Goal: Task Accomplishment & Management: Manage account settings

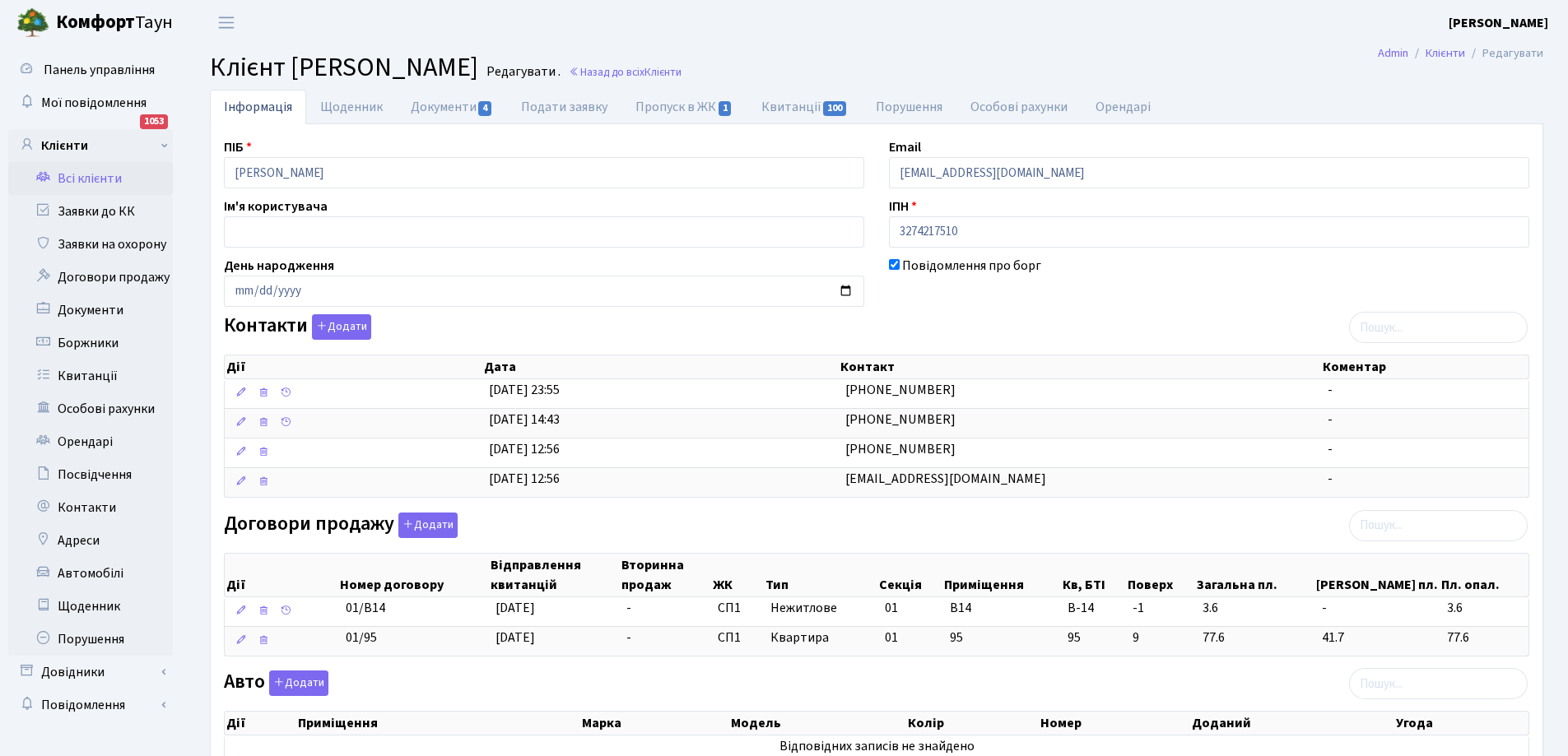
click at [84, 178] on link "Всі клієнти" at bounding box center [90, 179] width 164 height 33
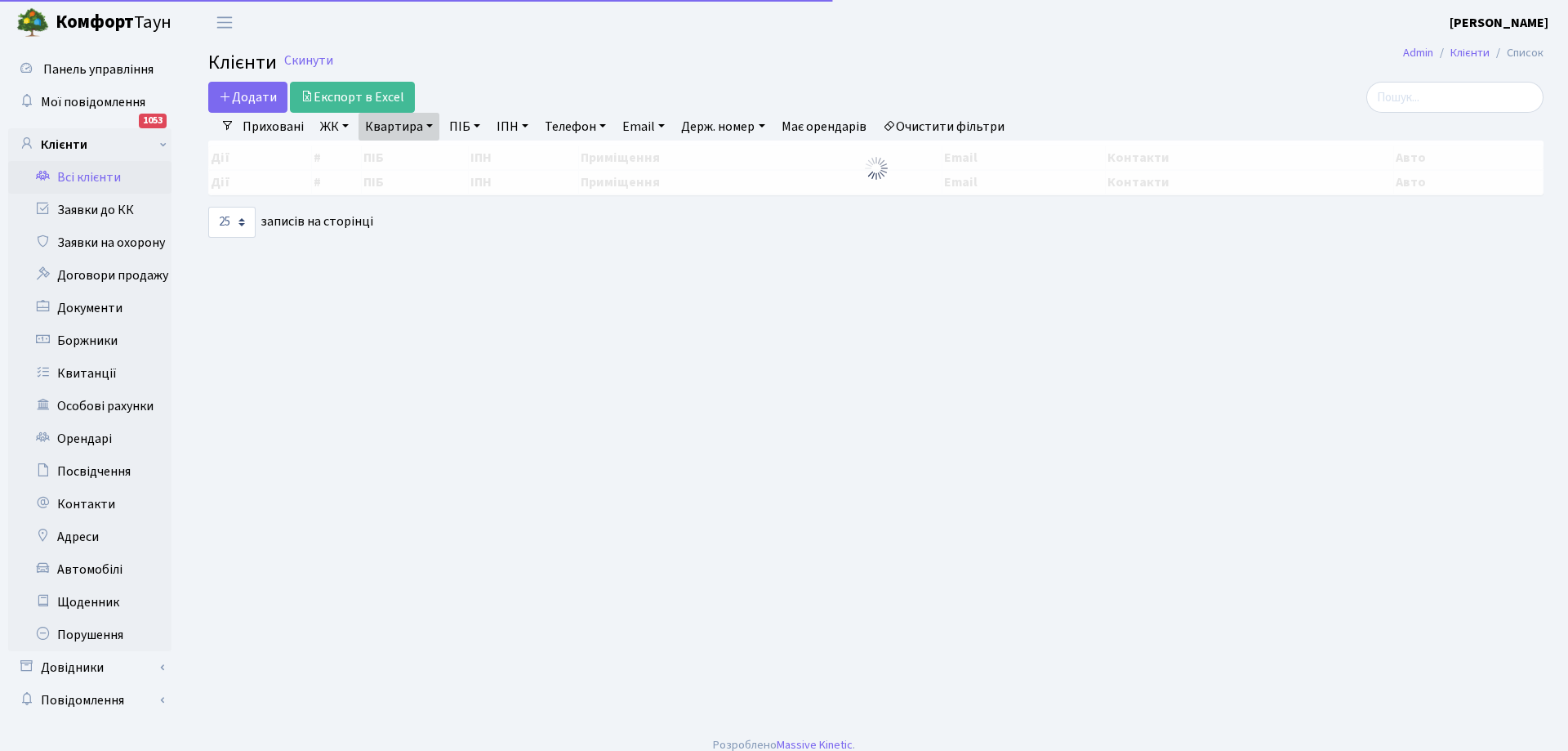
select select "25"
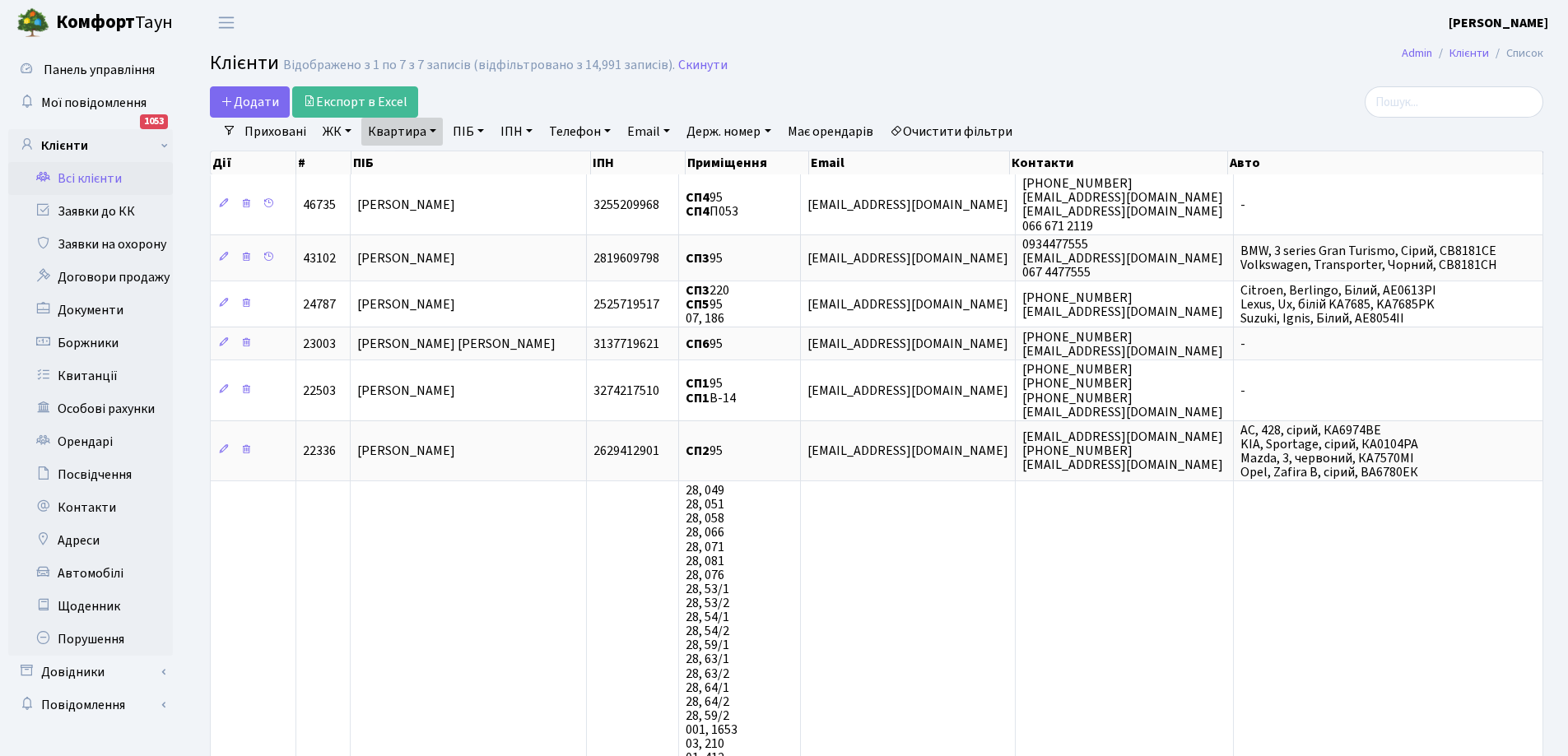
click at [422, 124] on link "Квартира" at bounding box center [402, 131] width 82 height 28
type input "5"
type input "217"
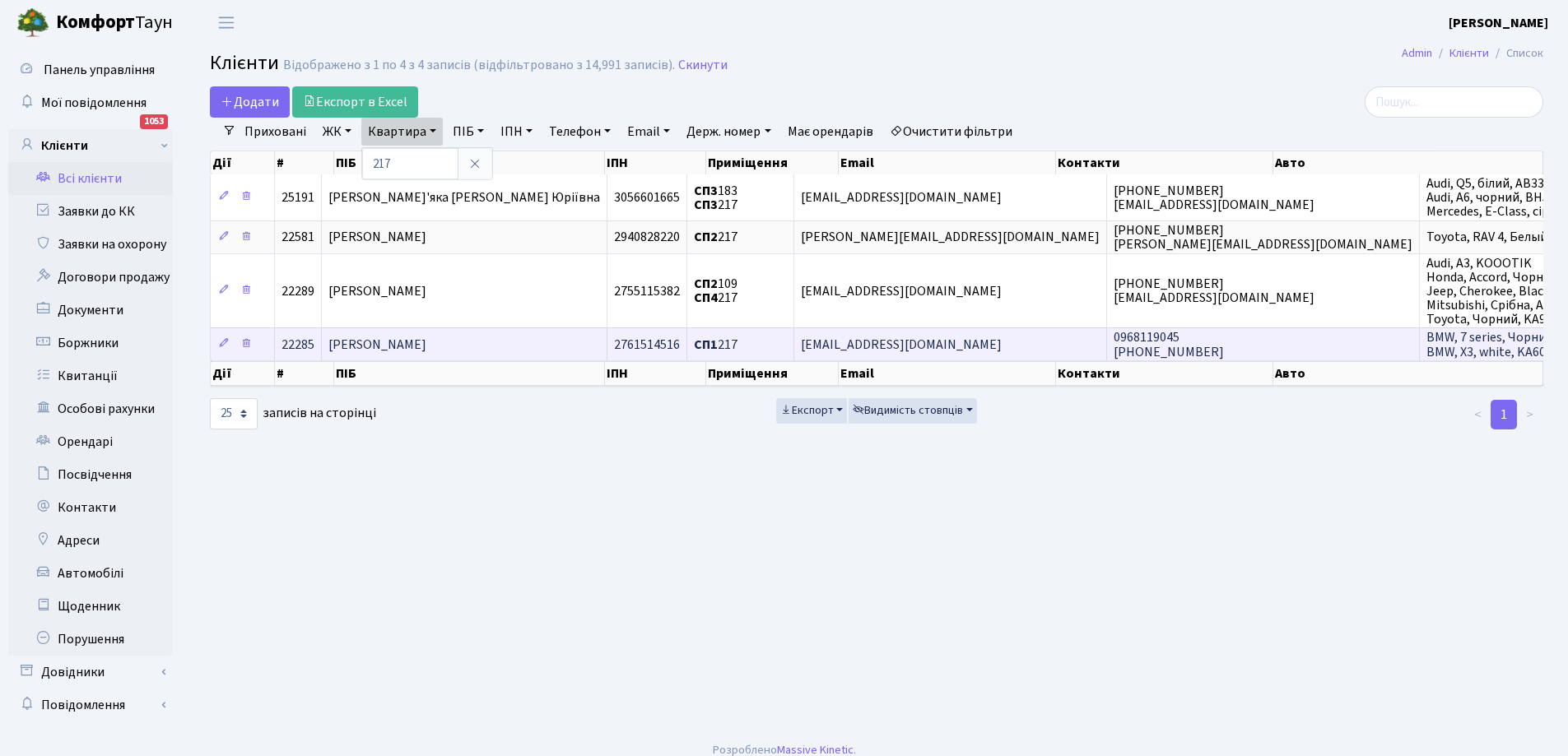
click at [896, 345] on span "gorndaria@gmail.com" at bounding box center [901, 344] width 201 height 18
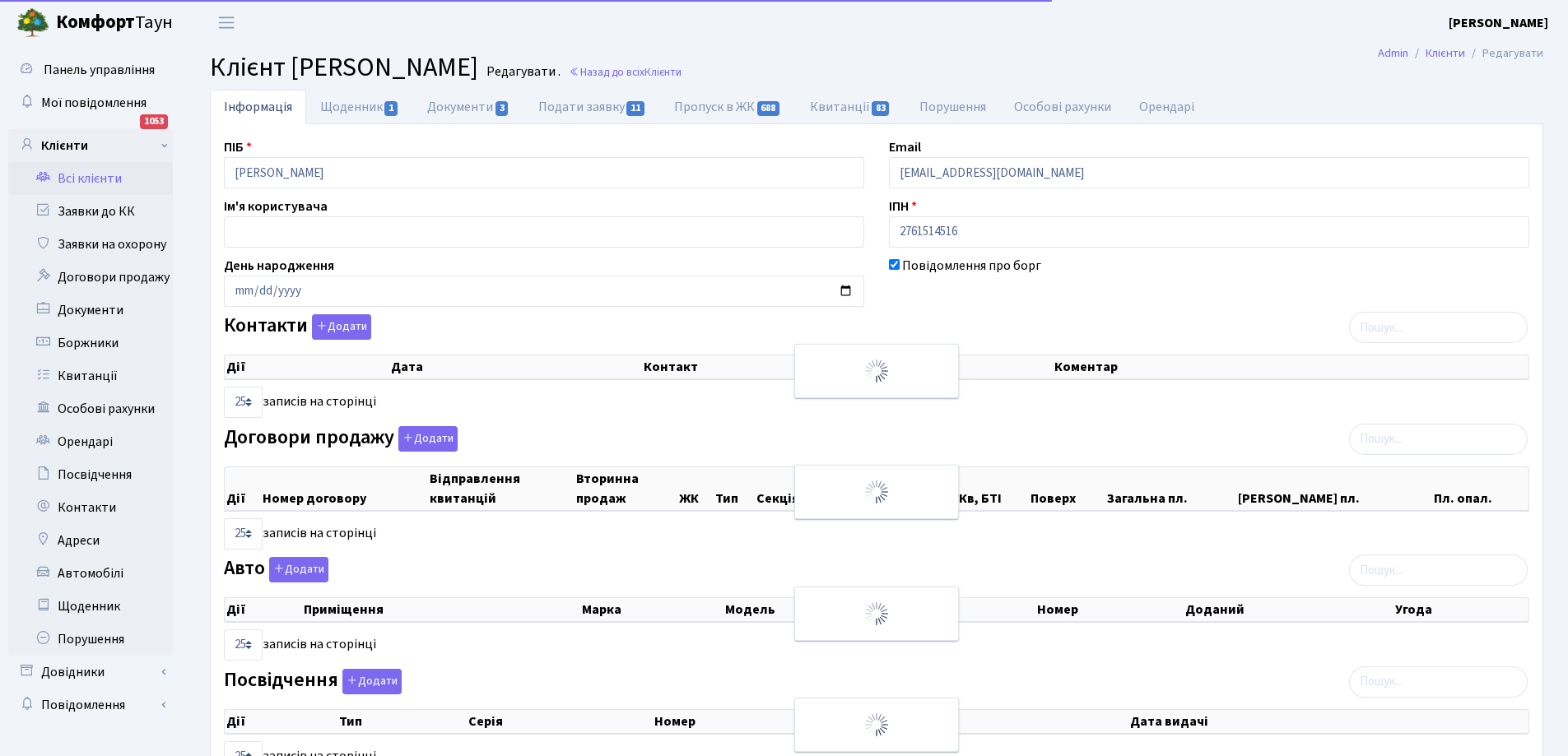
select select "25"
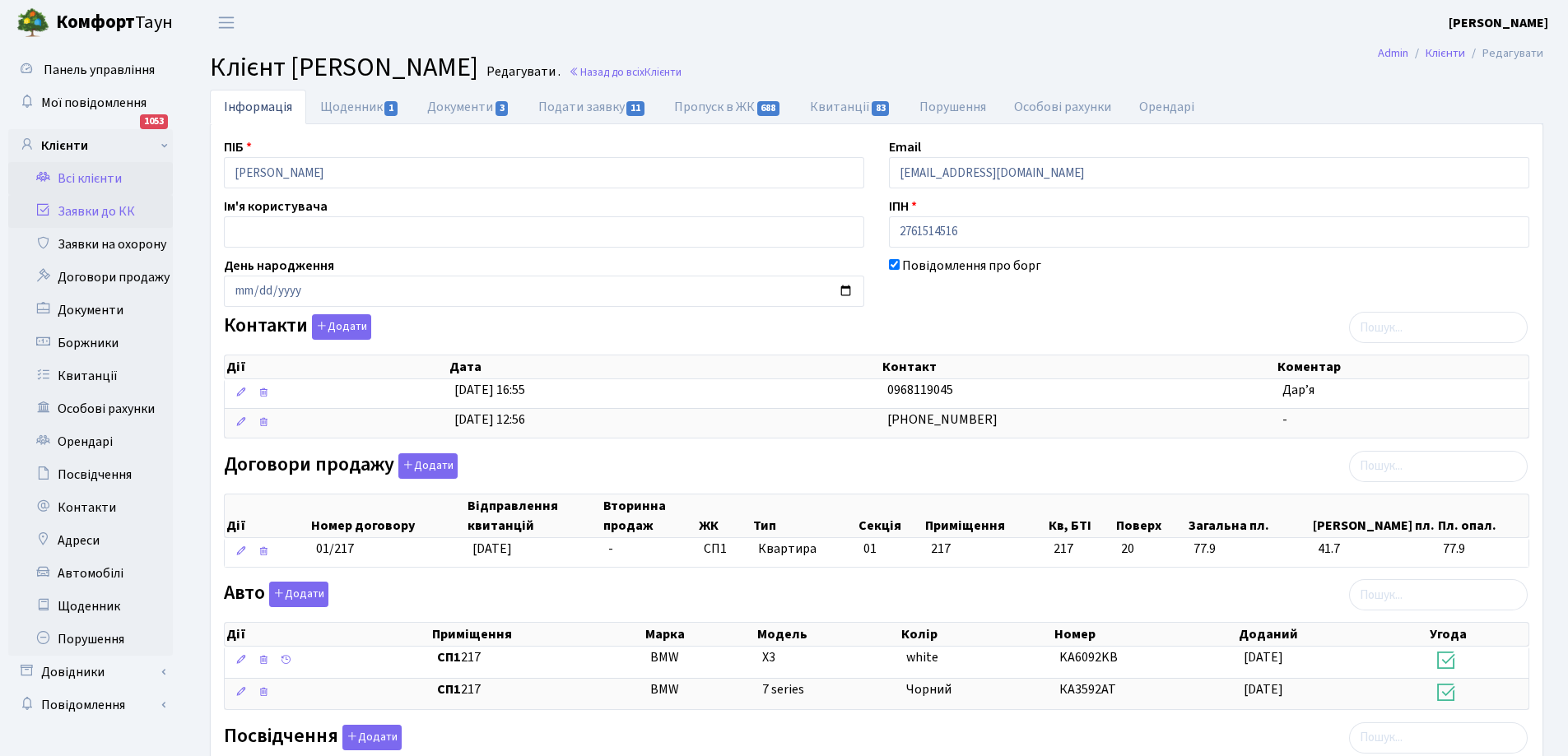
click at [85, 215] on link "Заявки до КК" at bounding box center [90, 211] width 164 height 33
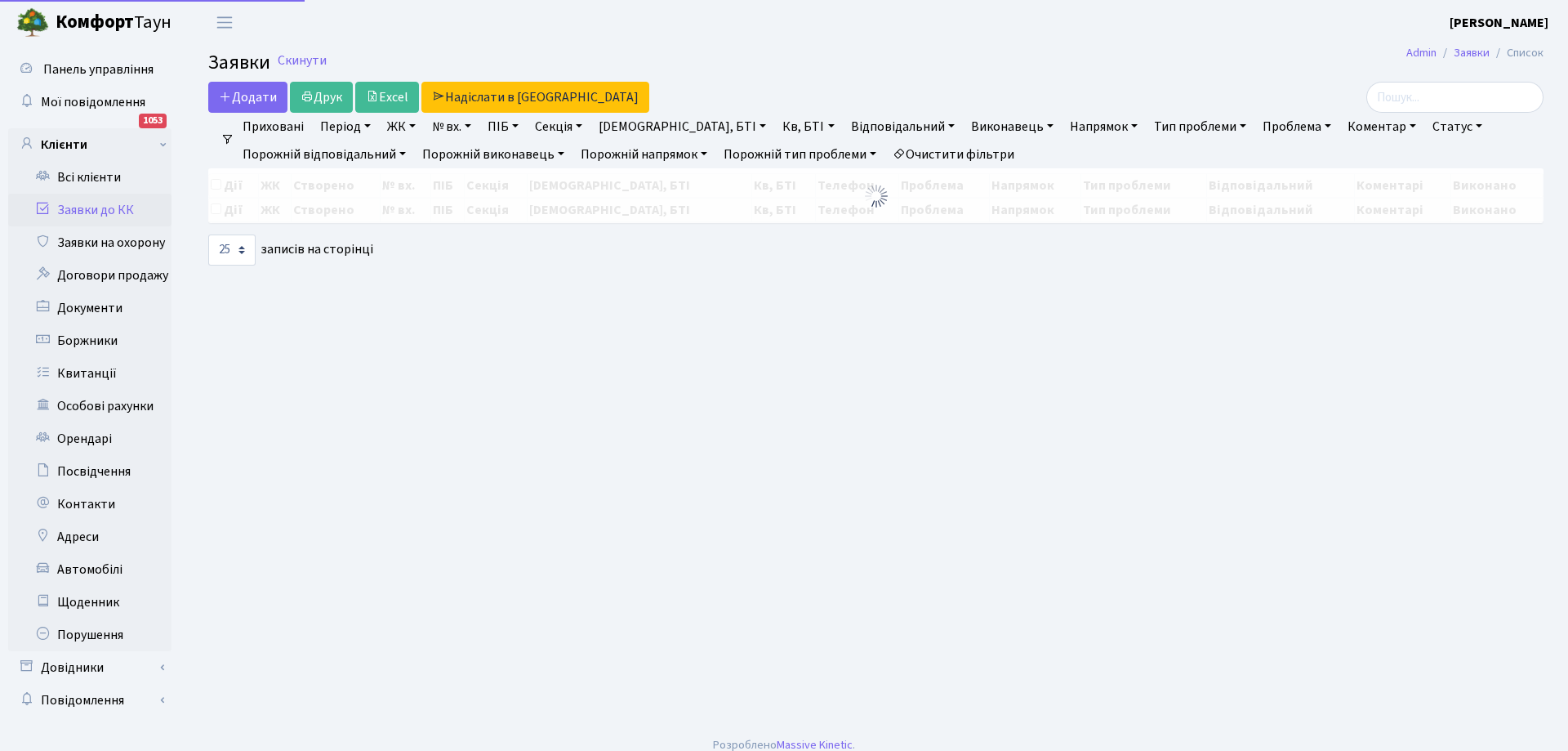
select select "25"
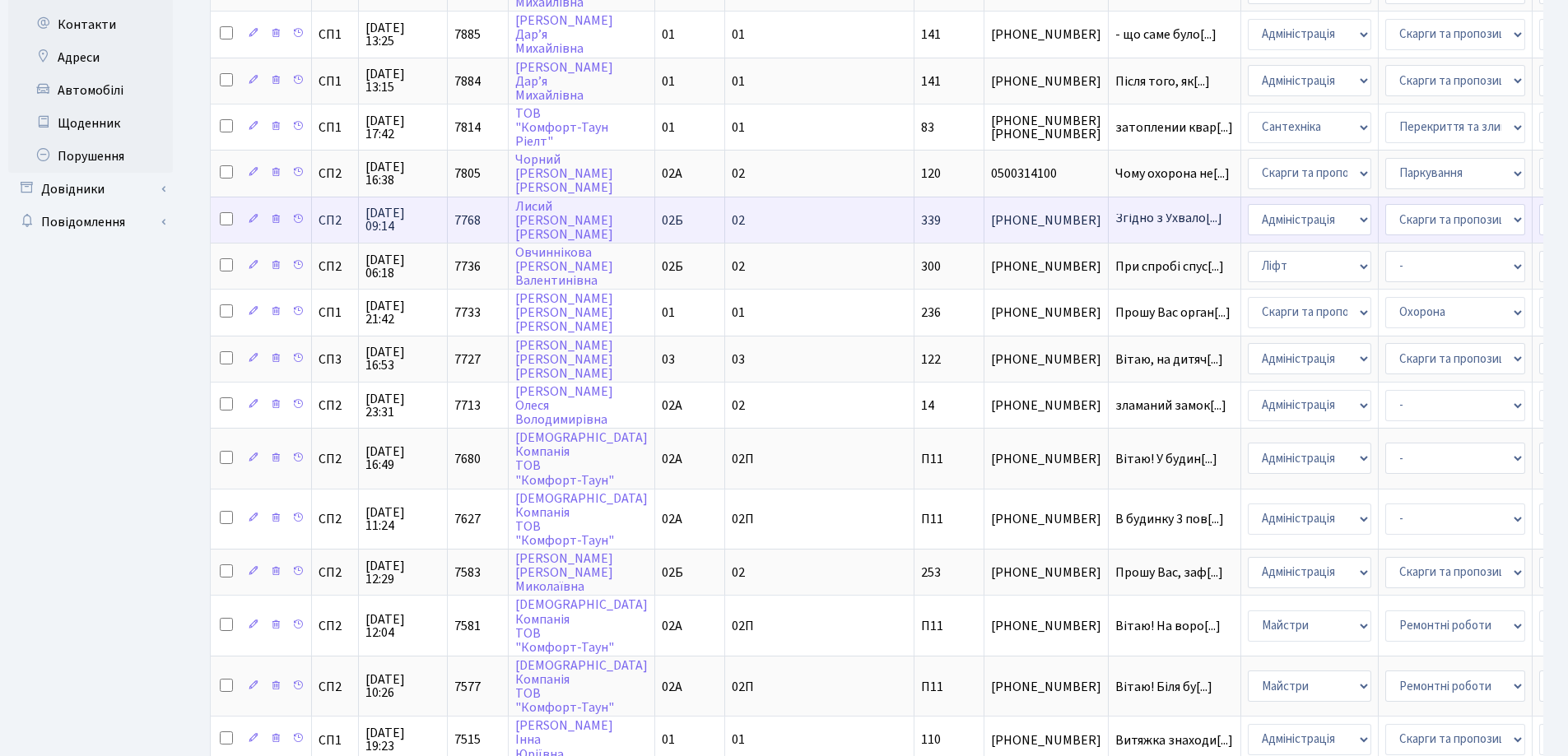
scroll to position [493, 0]
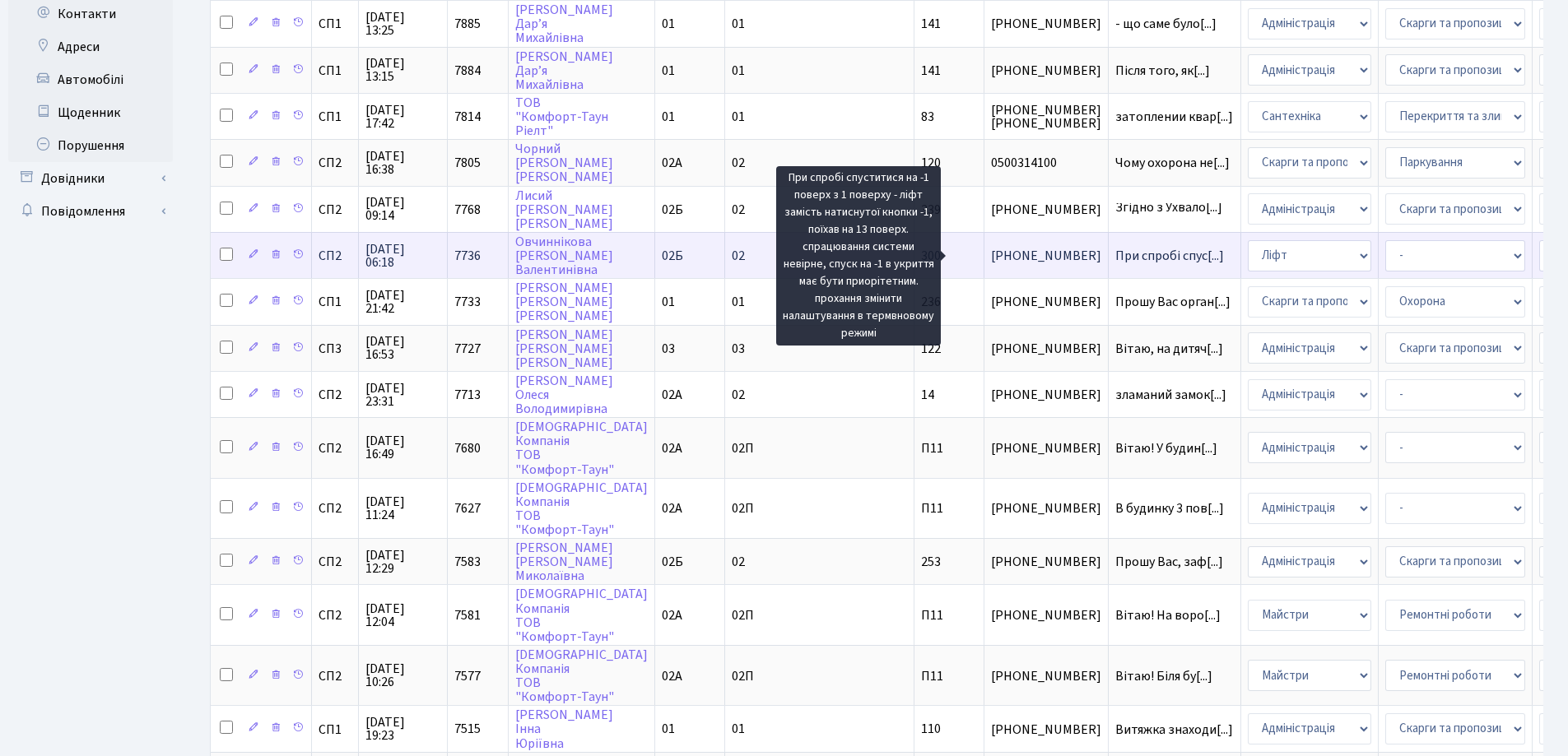
click at [1115, 253] on span "При спробі спус[...]" at bounding box center [1170, 256] width 109 height 18
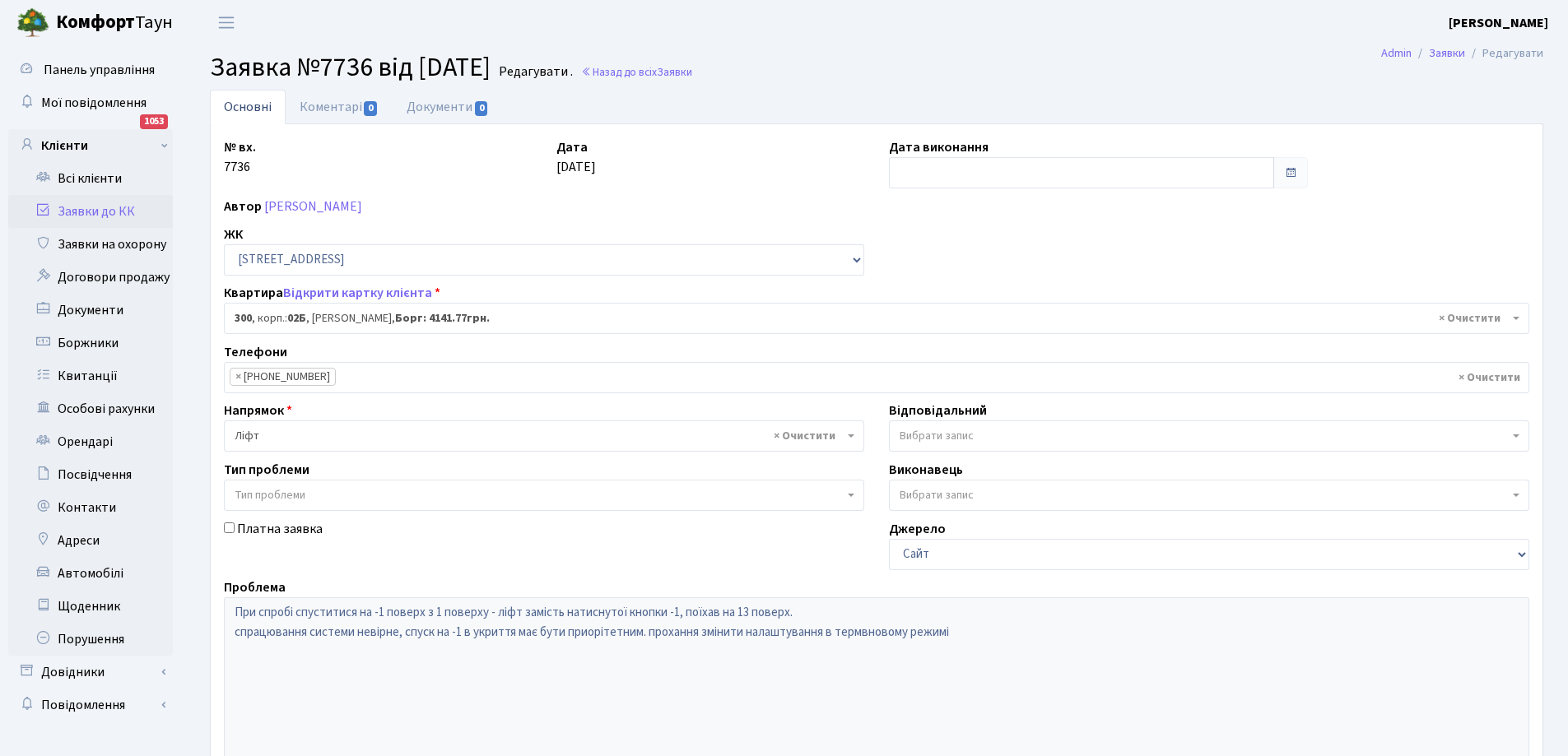
select select "20550"
click at [82, 208] on link "Заявки до КК" at bounding box center [90, 211] width 164 height 33
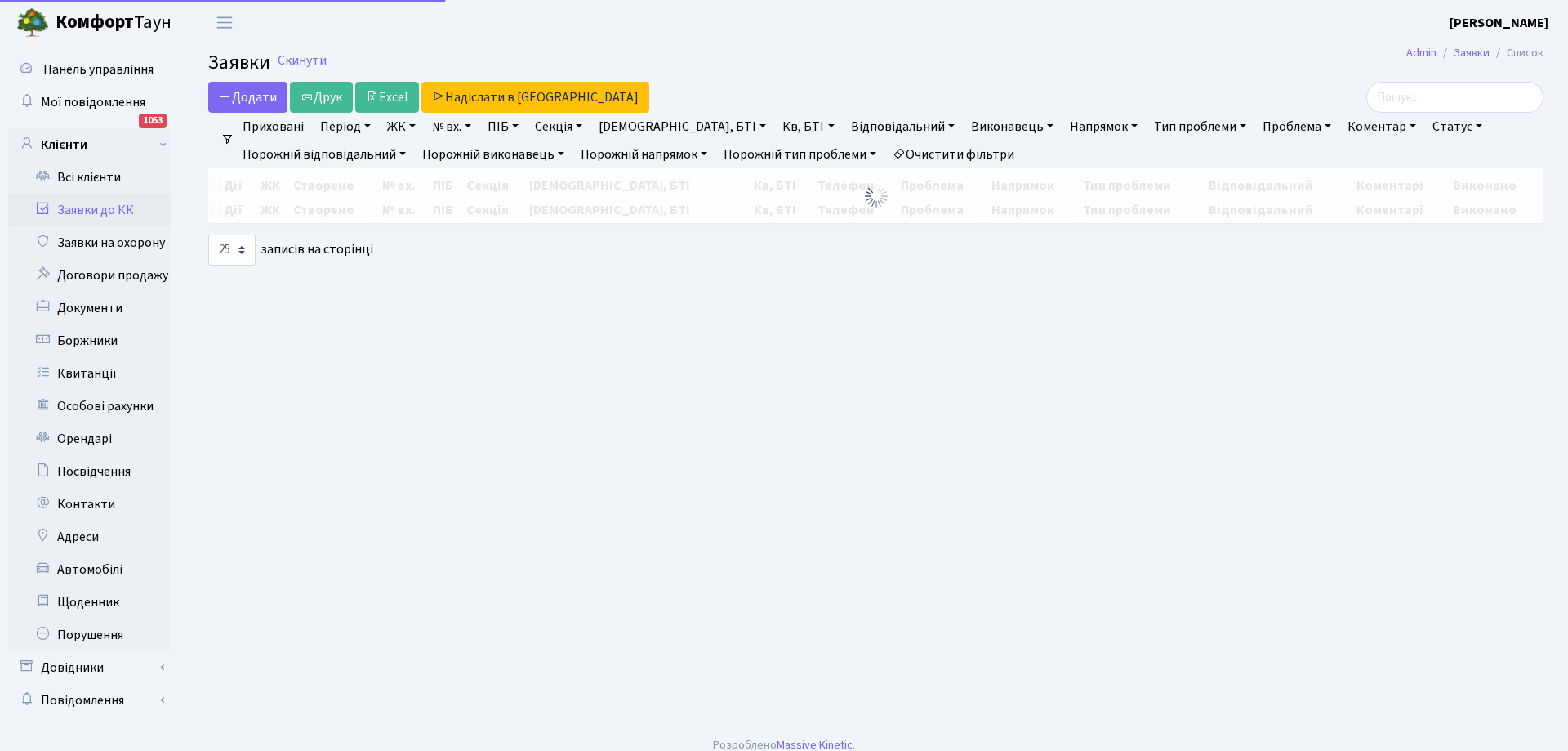
select select "25"
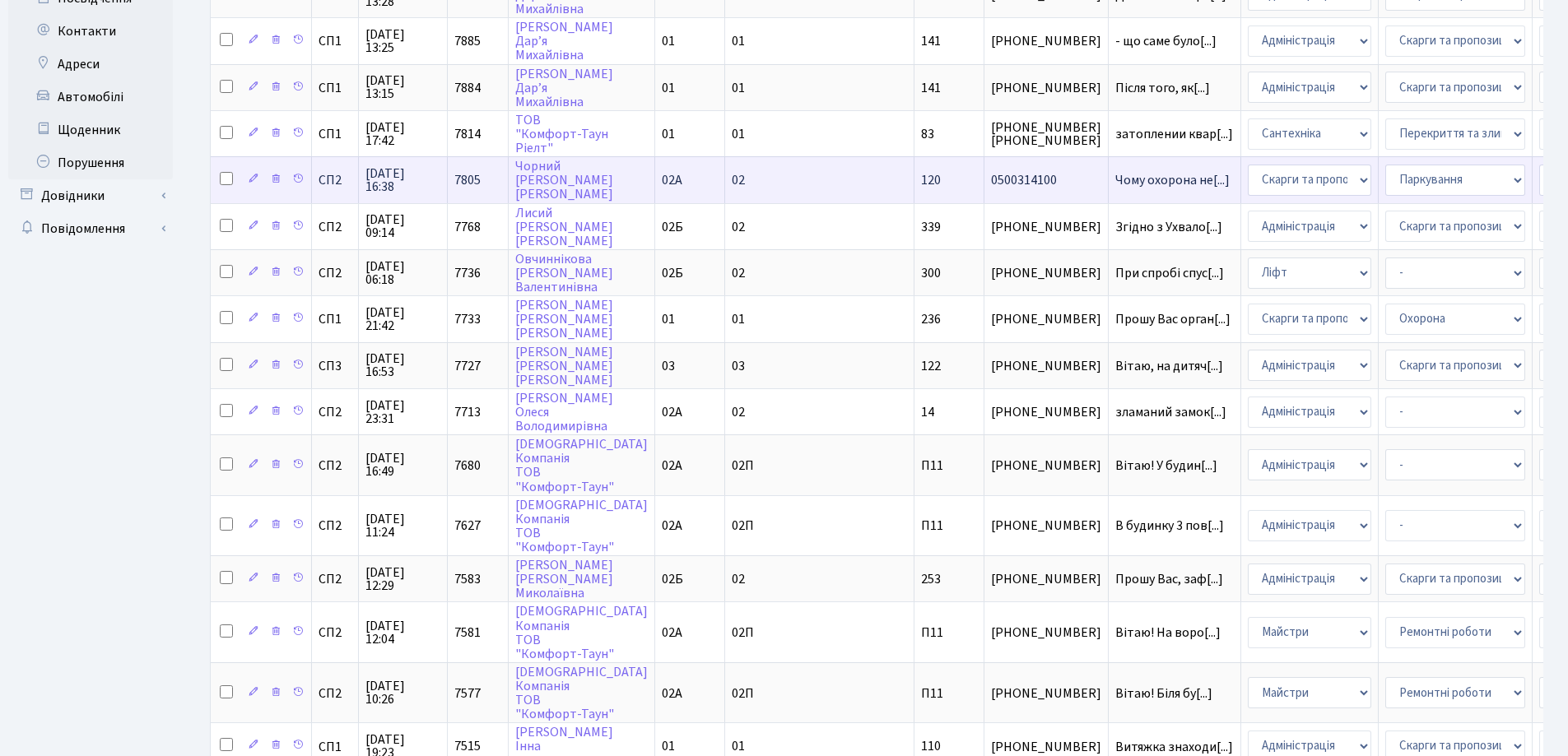
scroll to position [493, 0]
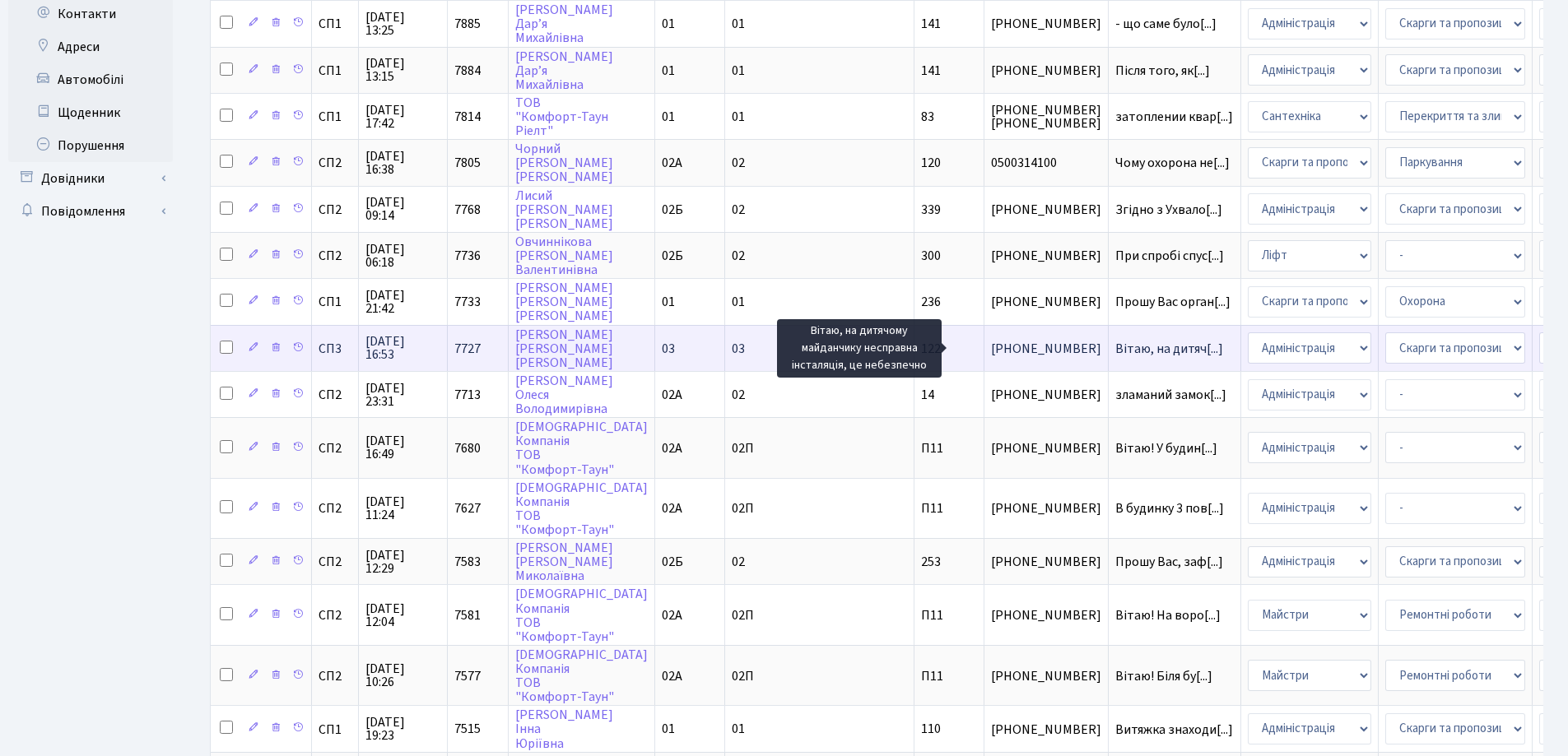
click at [1115, 349] on span "Вітаю, на дитяч[...]" at bounding box center [1169, 348] width 108 height 18
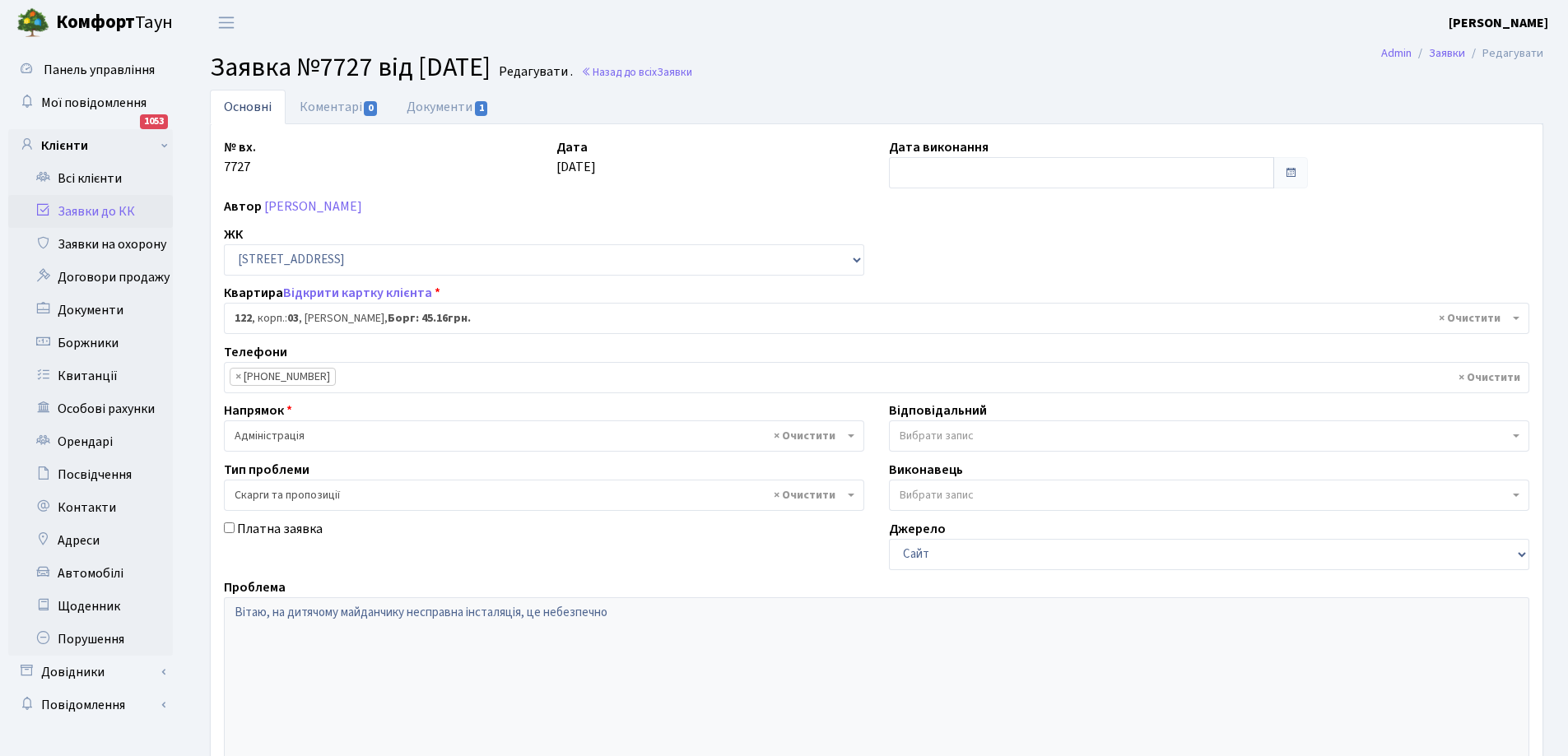
select select "20844"
select select "55"
click at [434, 104] on link "Документи 1" at bounding box center [447, 106] width 110 height 34
select select "25"
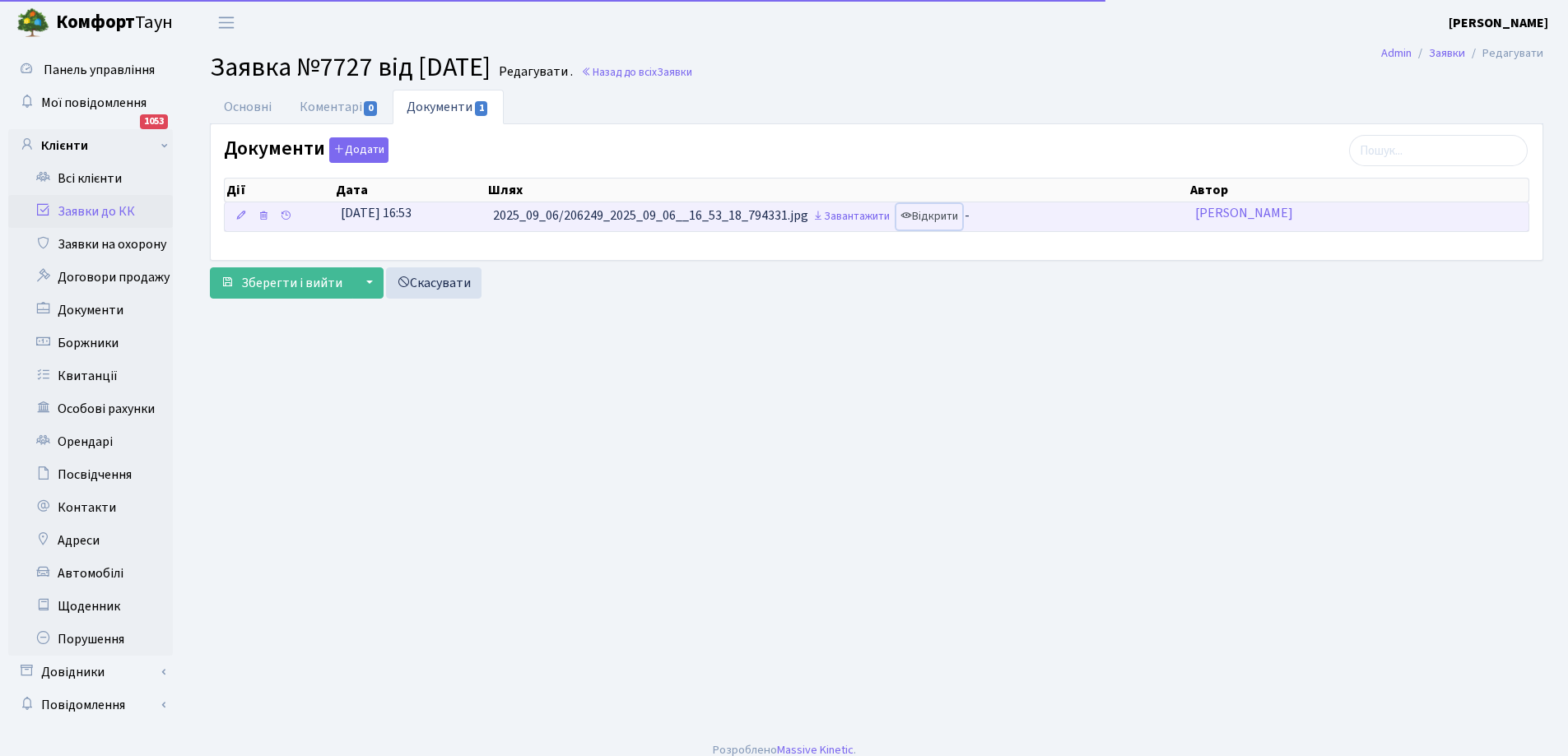
click at [940, 220] on link "Відкрити" at bounding box center [930, 217] width 66 height 25
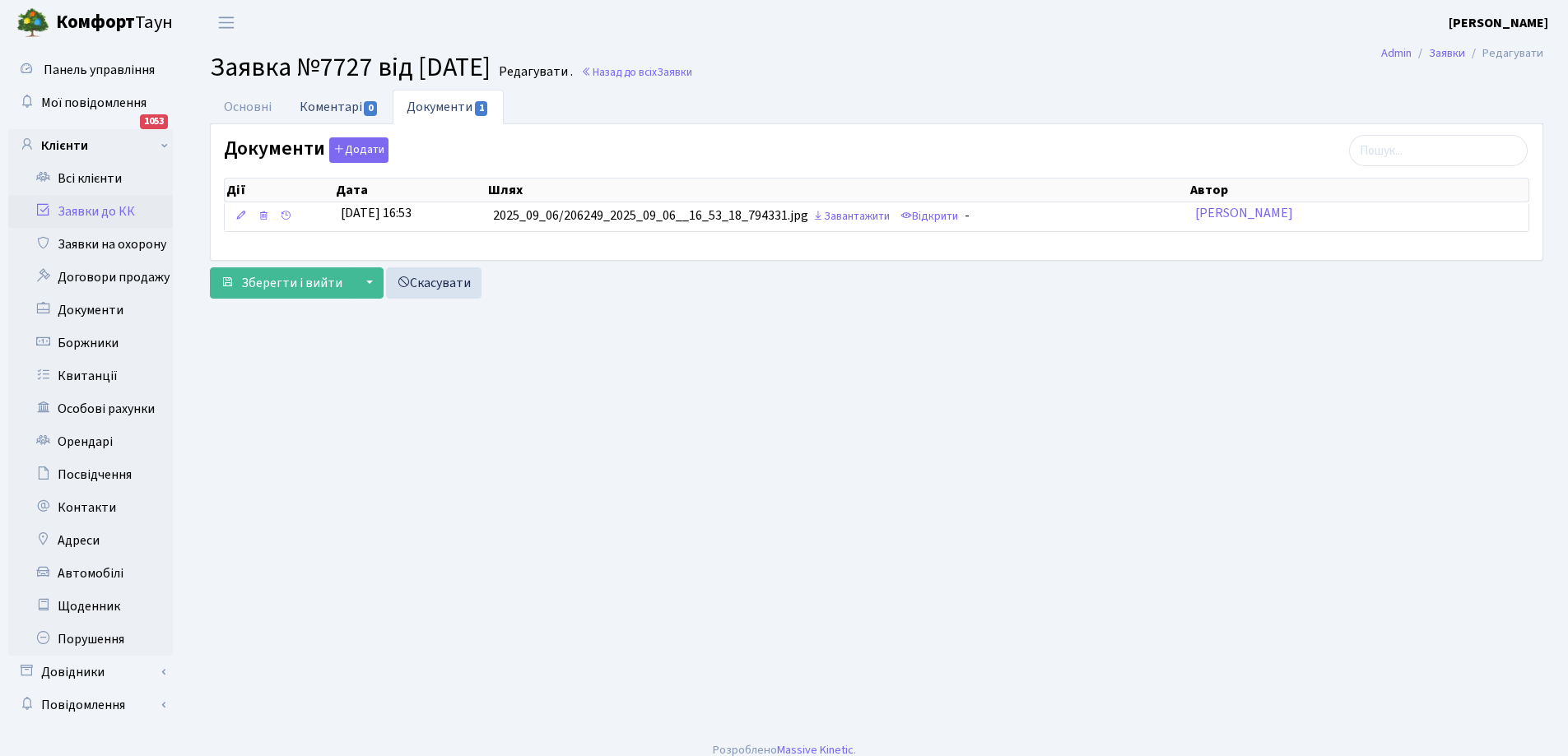
click at [312, 115] on link "Коментарі 0" at bounding box center [339, 106] width 107 height 34
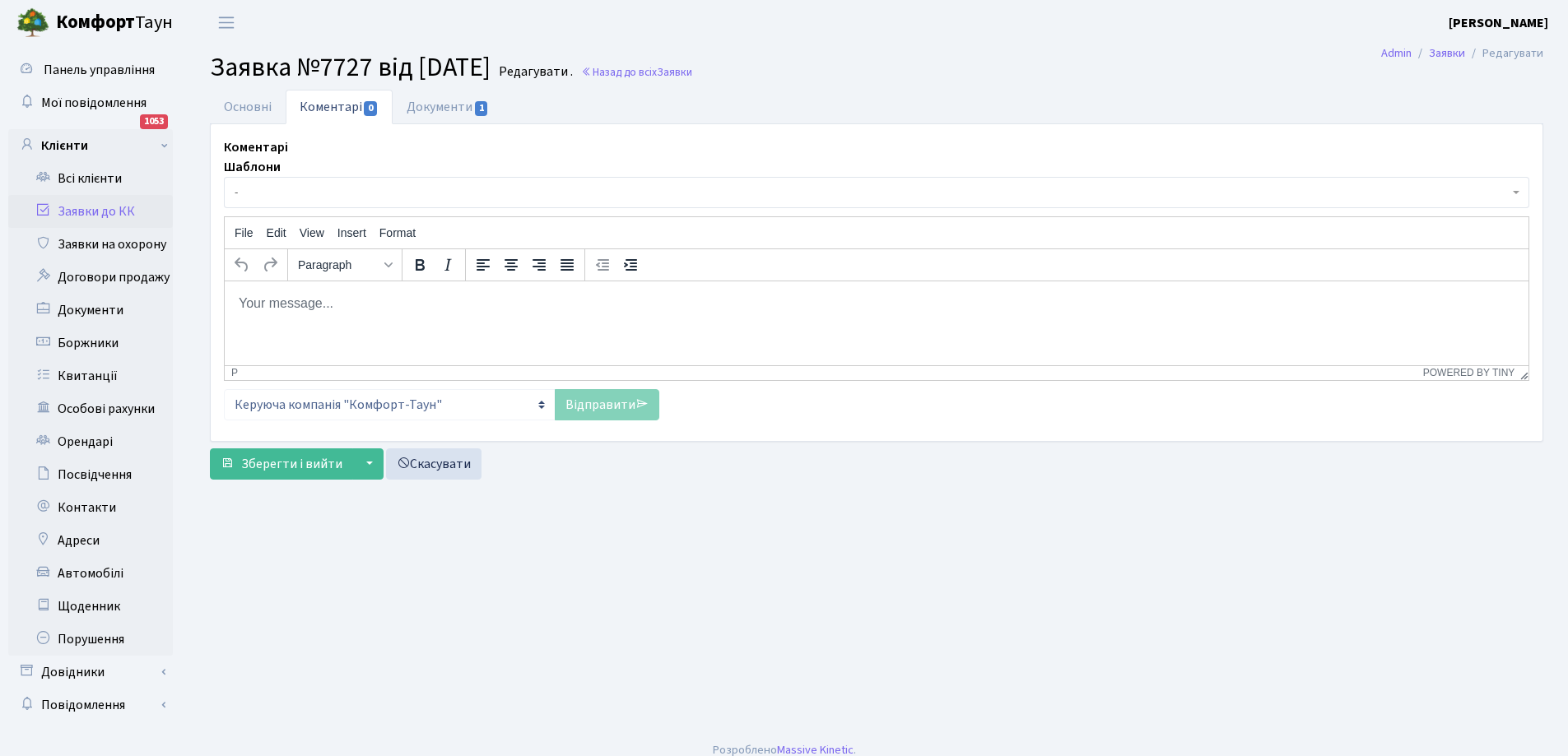
click at [344, 291] on html at bounding box center [876, 303] width 1303 height 45
click at [265, 111] on link "Основні" at bounding box center [248, 106] width 76 height 34
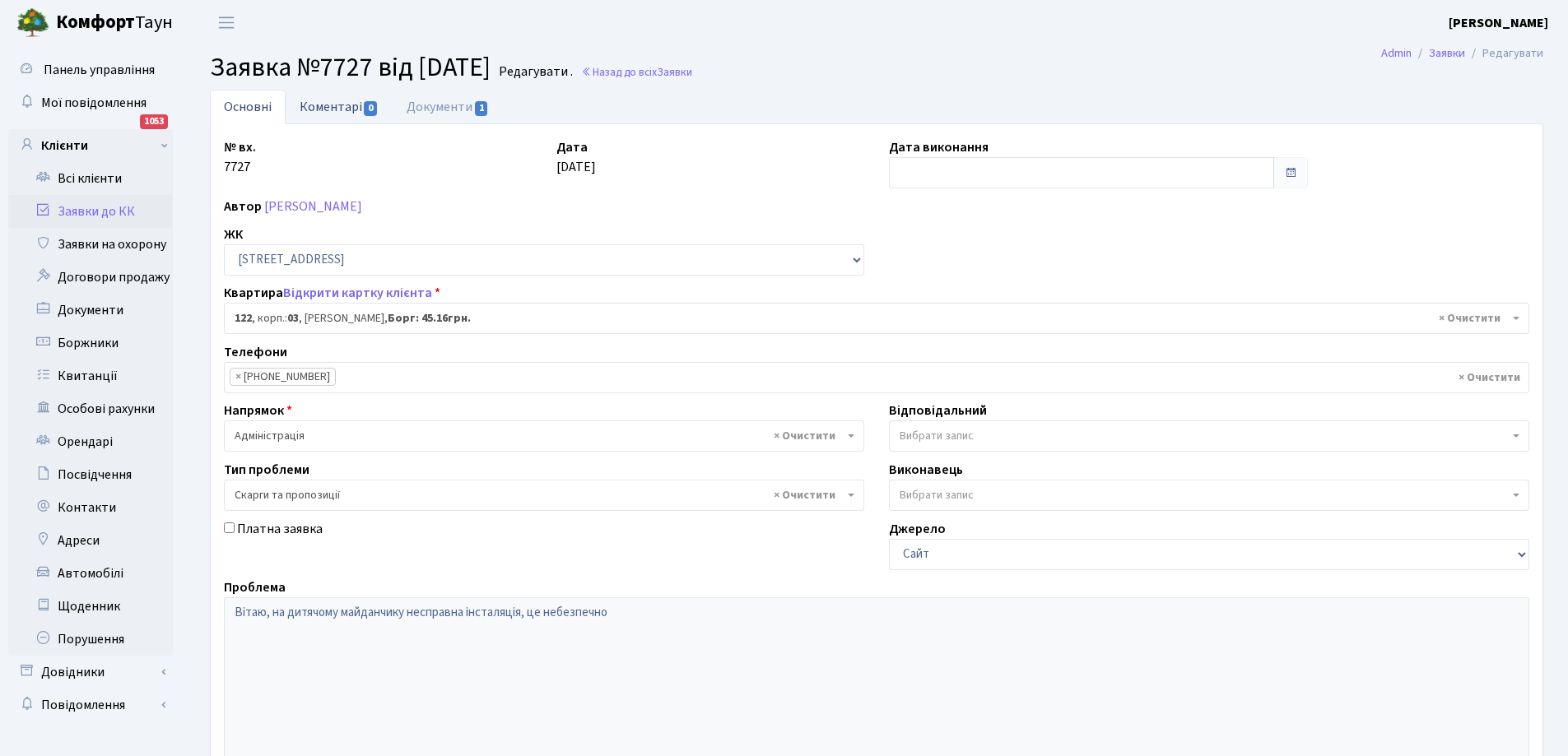
click at [345, 110] on link "Коментарі 0" at bounding box center [339, 106] width 107 height 34
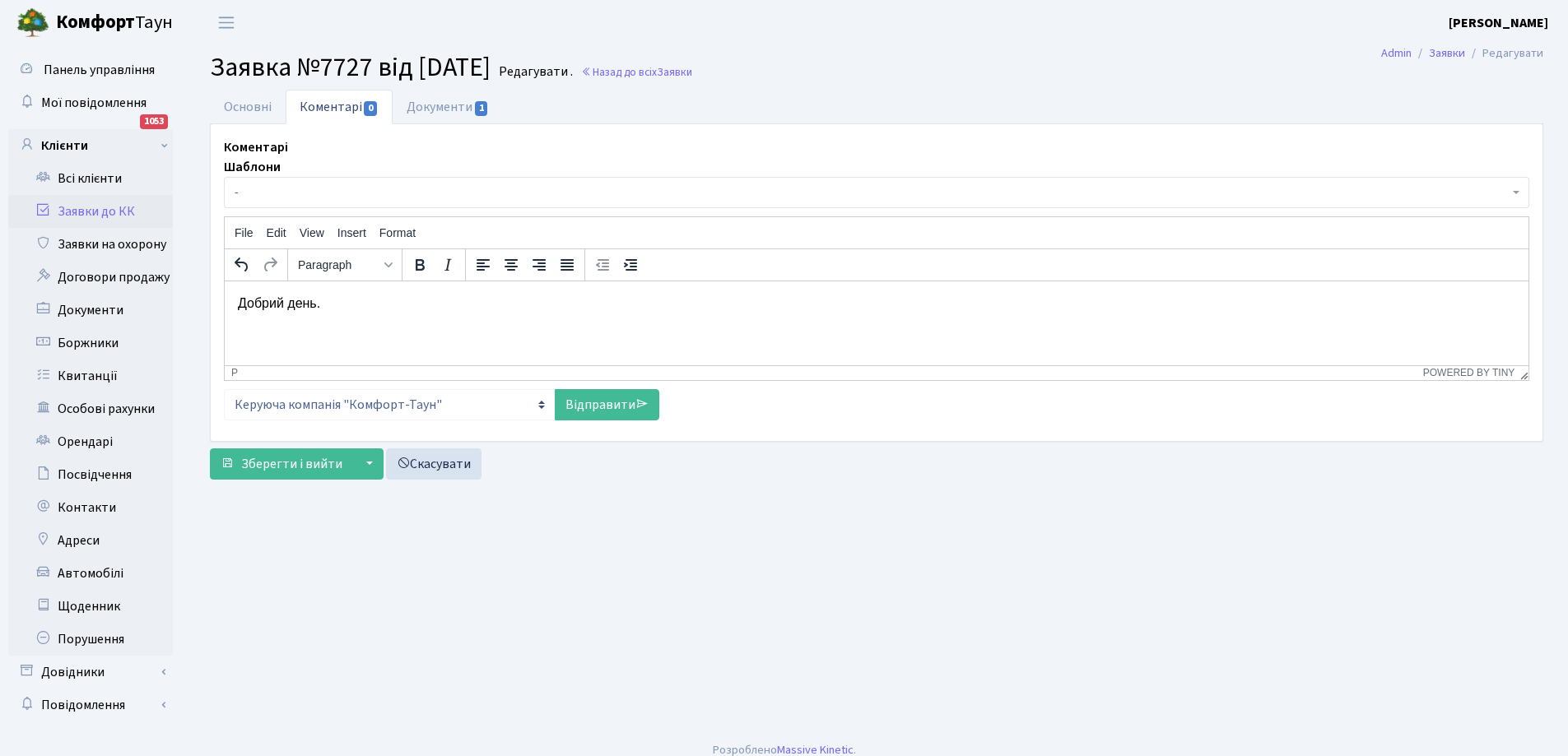
click at [362, 296] on p "Добрий день." at bounding box center [876, 303] width 1277 height 18
click at [601, 401] on link "Відправити" at bounding box center [606, 405] width 104 height 31
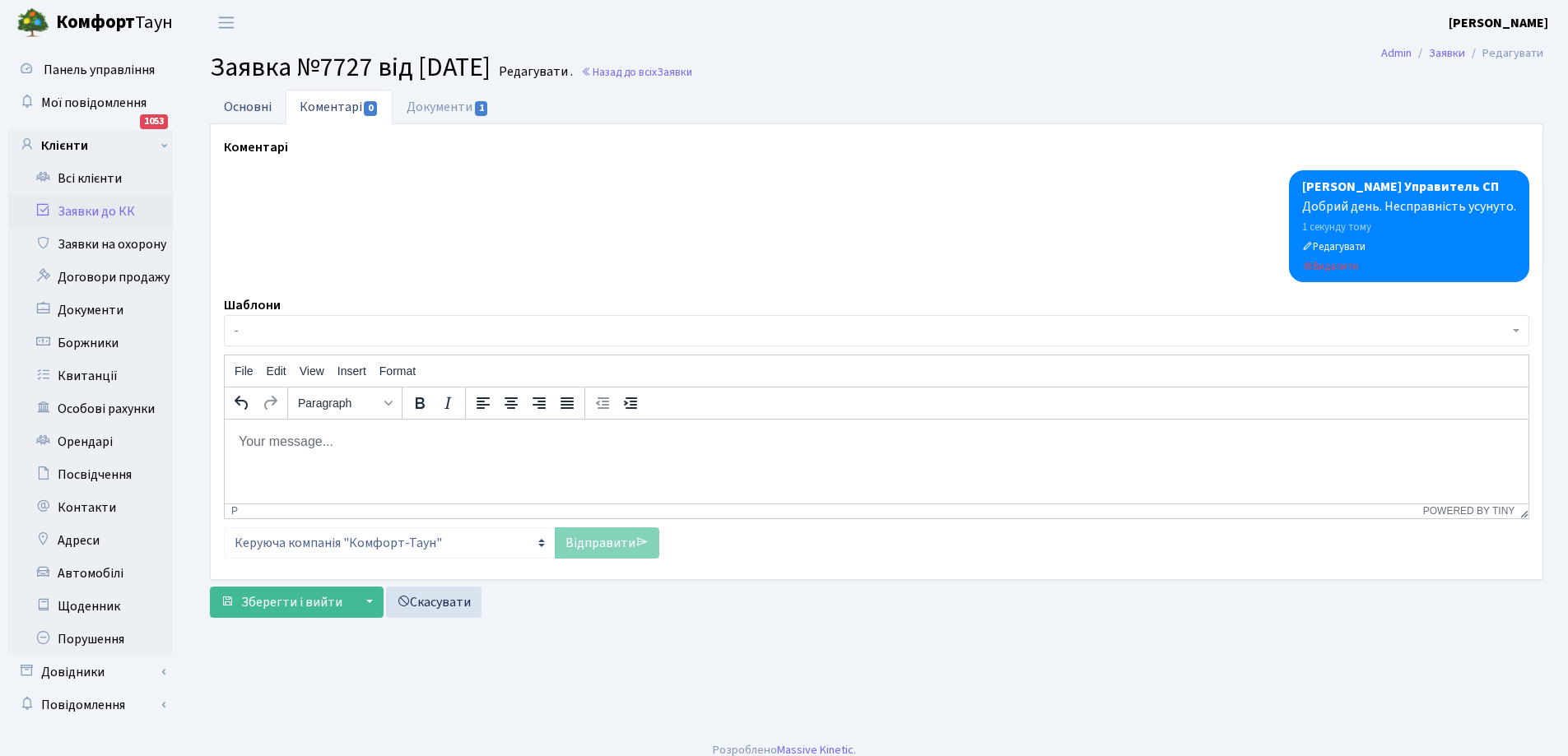
click at [258, 110] on link "Основні" at bounding box center [248, 106] width 76 height 34
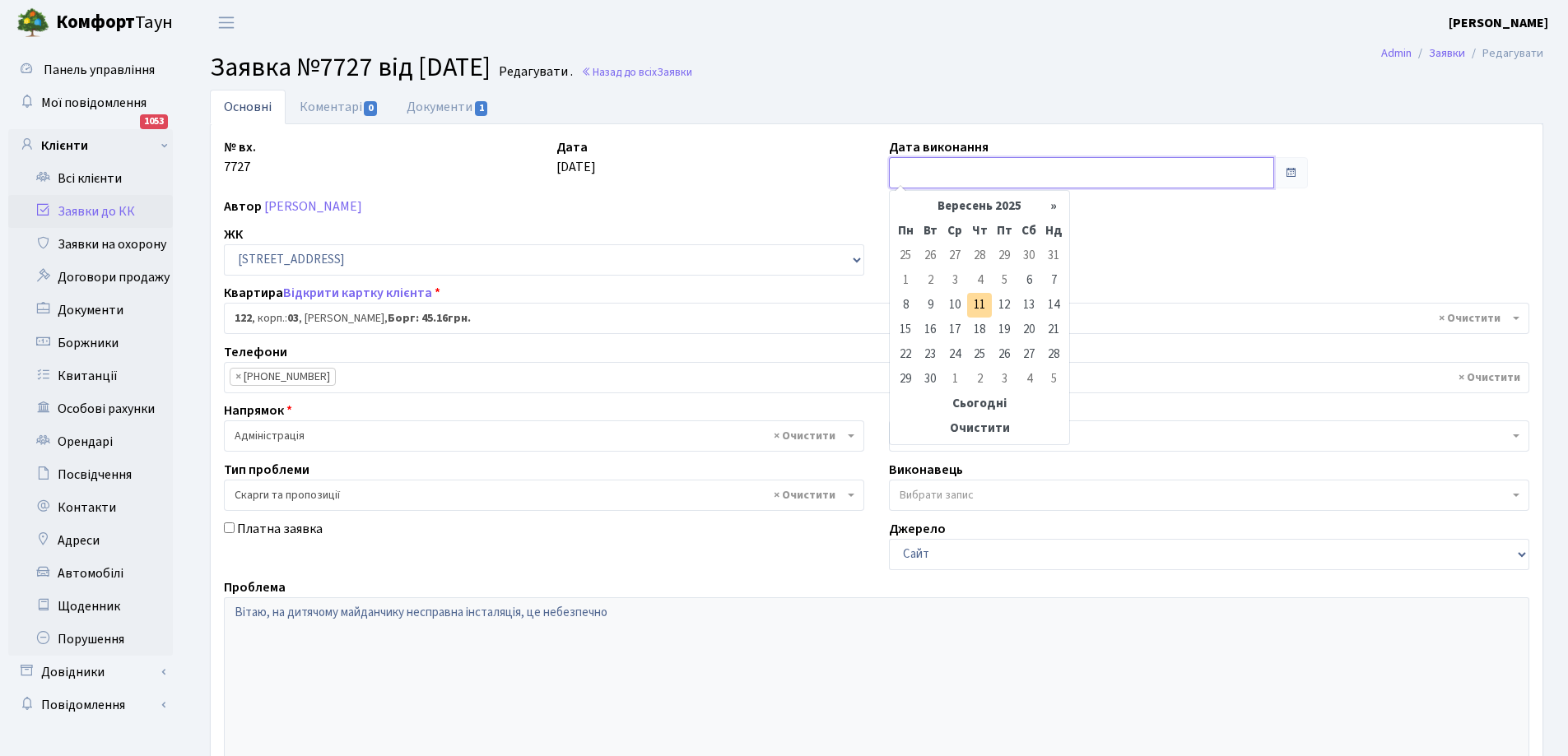
click at [964, 172] on input "text" at bounding box center [1081, 172] width 385 height 31
click at [978, 307] on td "11" at bounding box center [979, 305] width 24 height 24
type input "[DATE]"
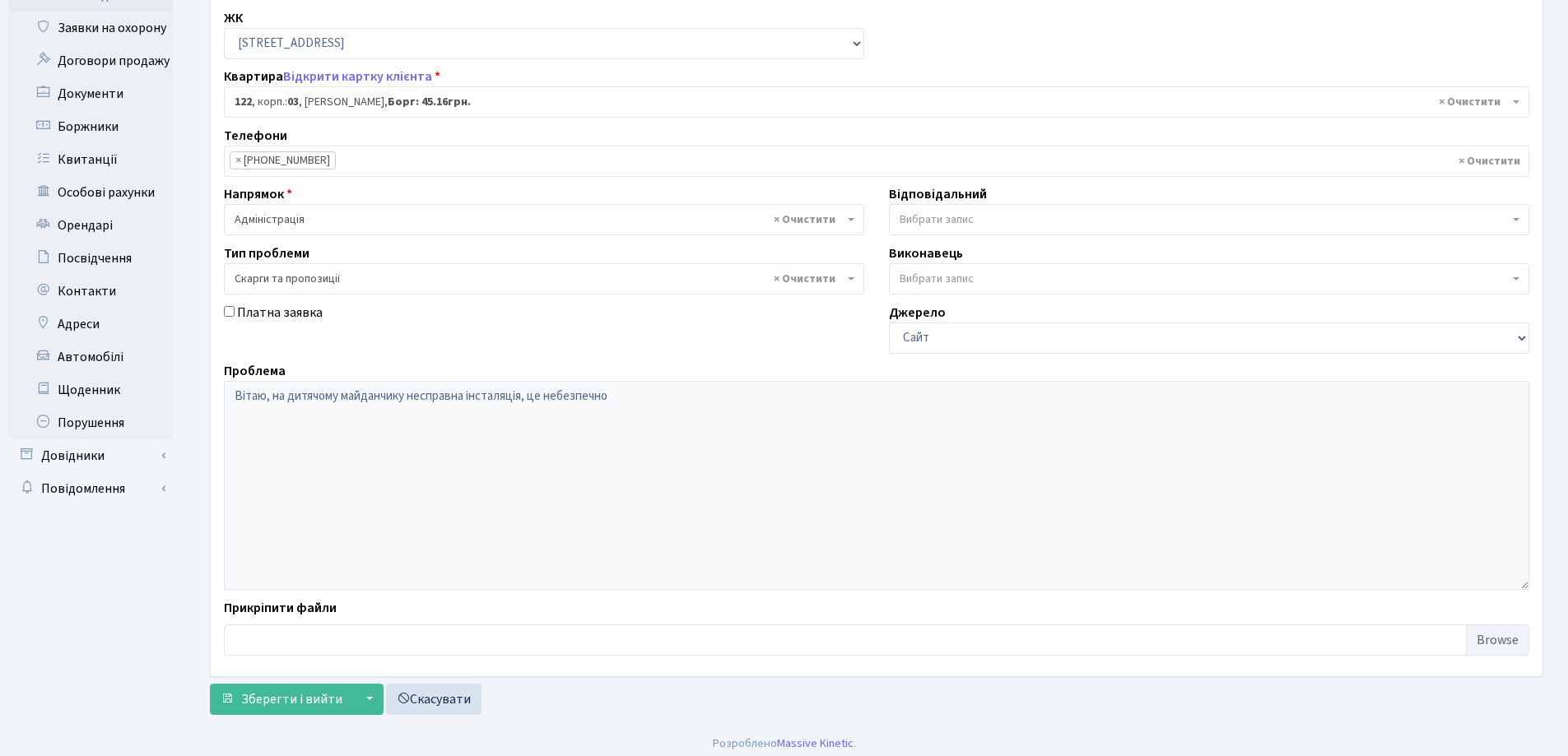
scroll to position [225, 0]
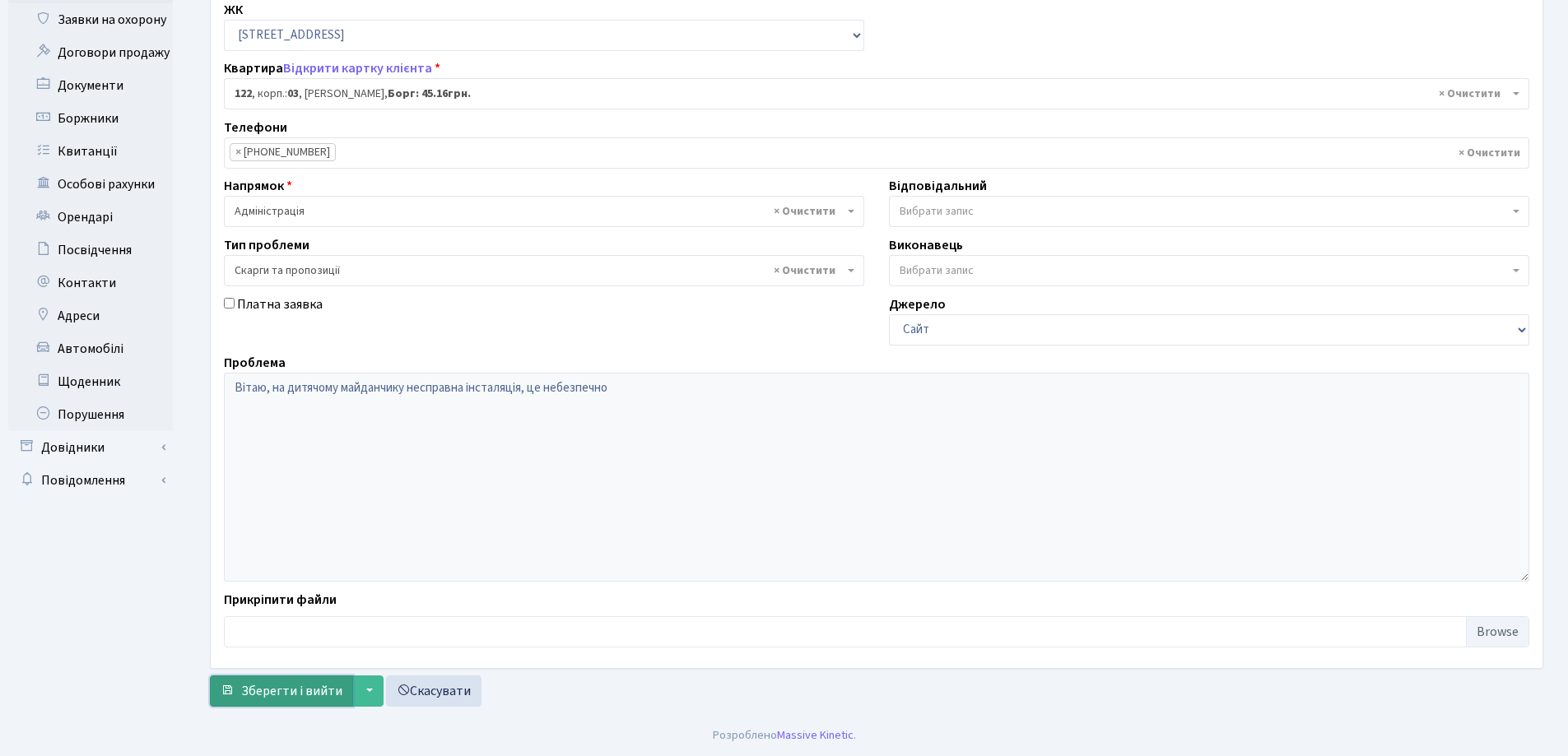
click at [290, 699] on span "Зберегти і вийти" at bounding box center [292, 691] width 101 height 18
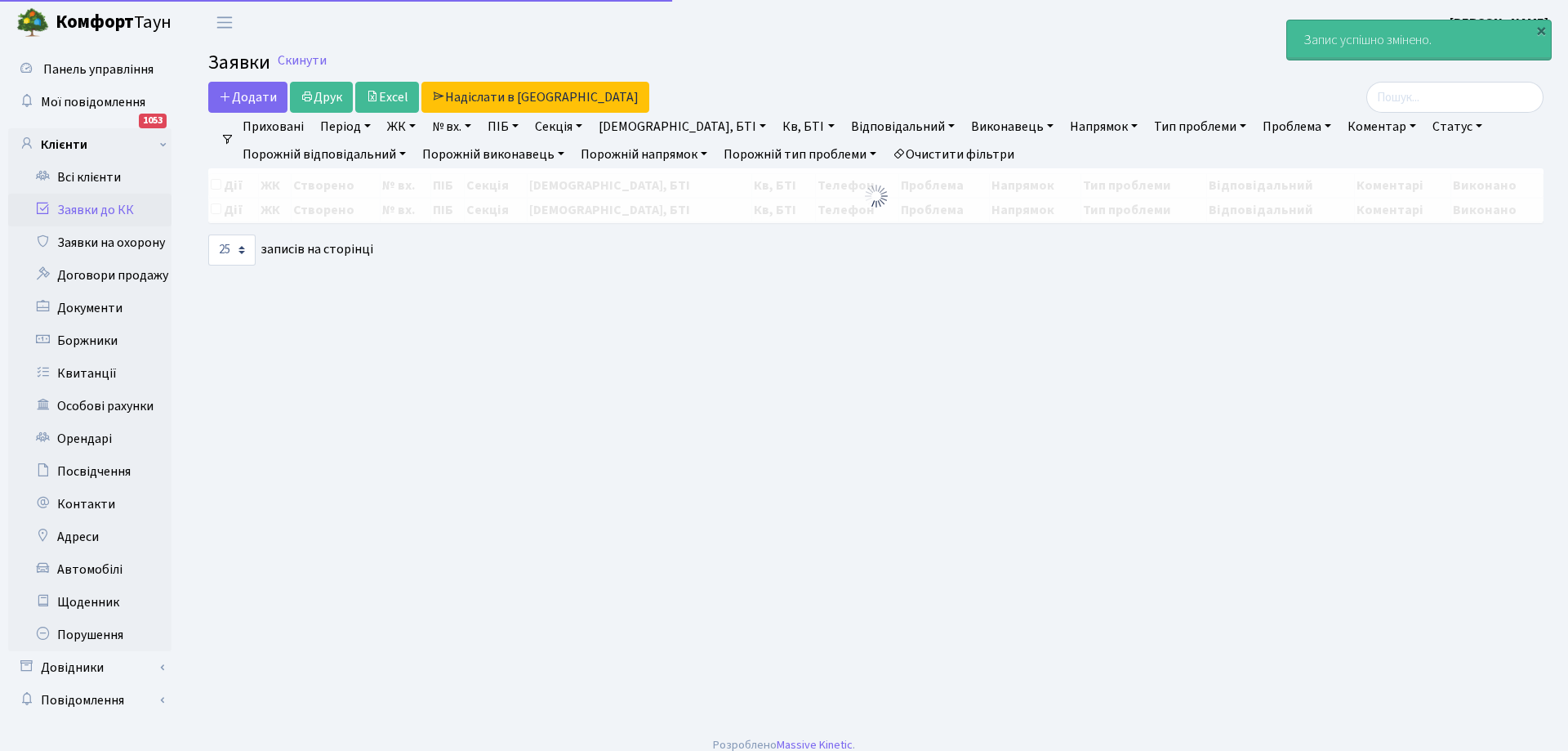
select select "25"
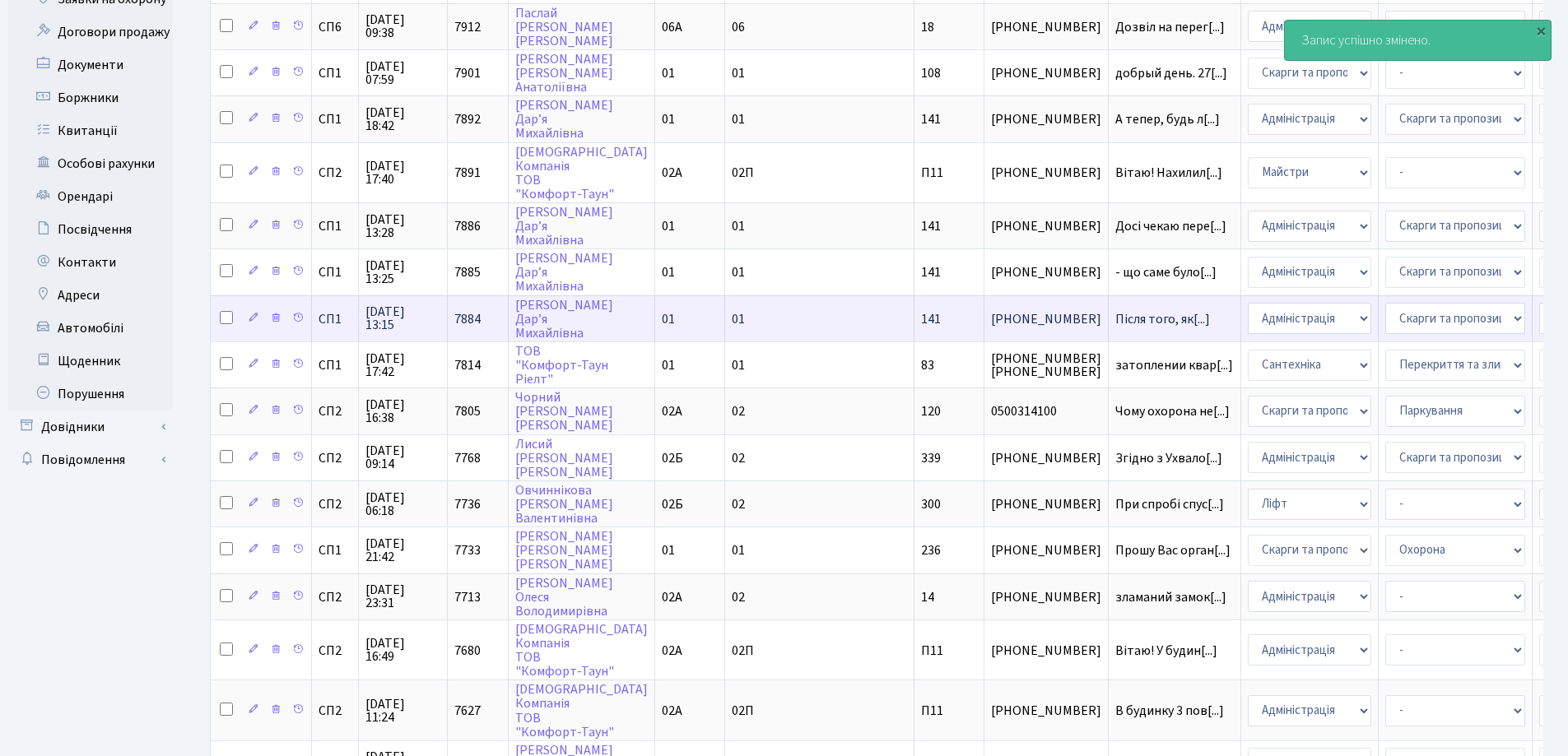
scroll to position [247, 0]
